Goal: Use online tool/utility: Utilize a website feature to perform a specific function

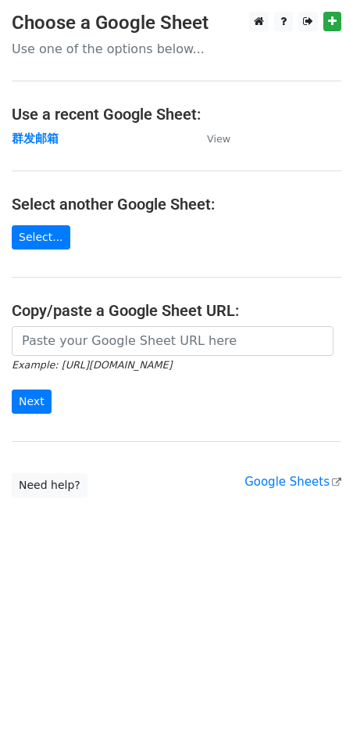
click at [46, 251] on main "Choose a Google Sheet Use one of the options below... Use a recent Google Sheet…" at bounding box center [176, 255] width 353 height 486
click at [50, 242] on link "Select..." at bounding box center [41, 237] width 59 height 24
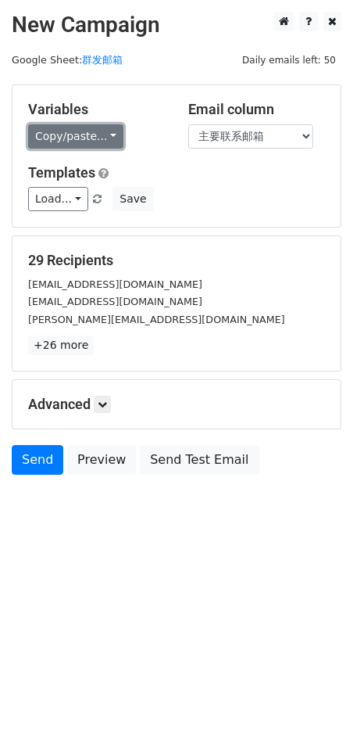
click at [91, 141] on link "Copy/paste..." at bounding box center [75, 136] width 95 height 24
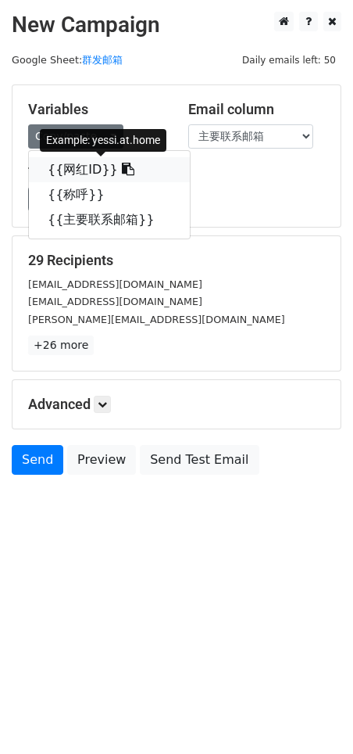
click at [87, 173] on link "{{网红ID}}" at bounding box center [109, 169] width 161 height 25
